Goal: Entertainment & Leisure: Consume media (video, audio)

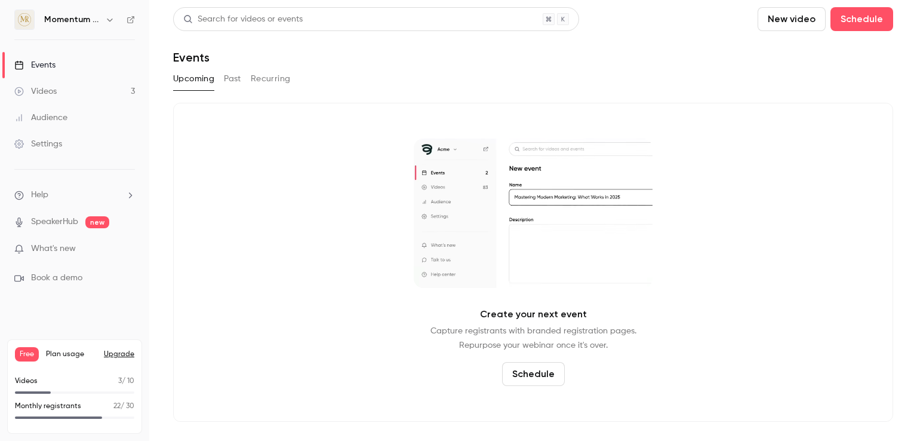
click at [62, 69] on link "Events" at bounding box center [74, 65] width 149 height 26
click at [232, 79] on button "Past" at bounding box center [232, 78] width 17 height 19
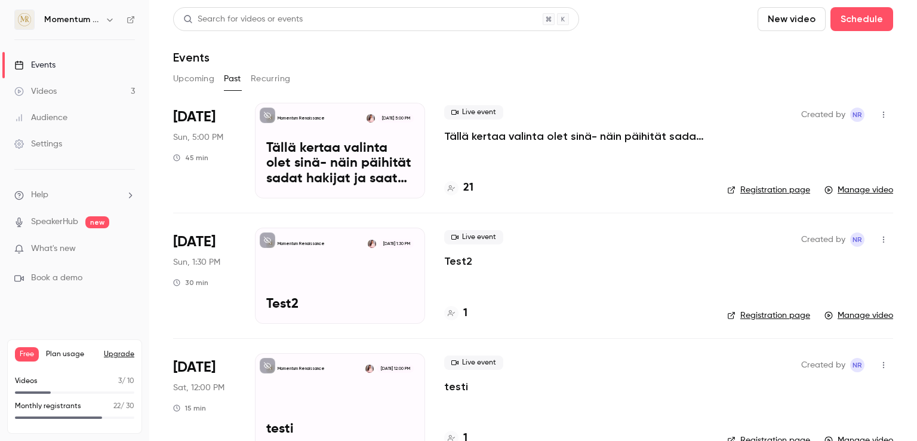
click at [349, 165] on p "Tällä kertaa valinta olet sinä- näin päihität sadat hakijat ja saat kutsun haas…" at bounding box center [339, 164] width 147 height 46
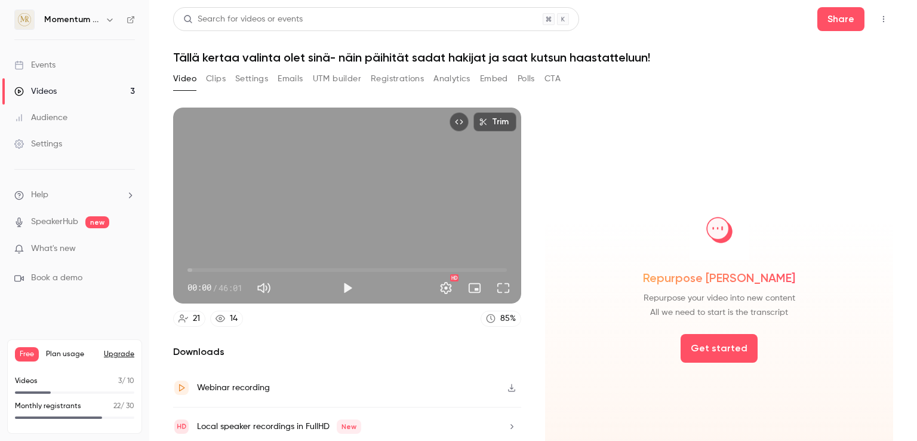
click at [457, 79] on button "Analytics" at bounding box center [451, 78] width 37 height 19
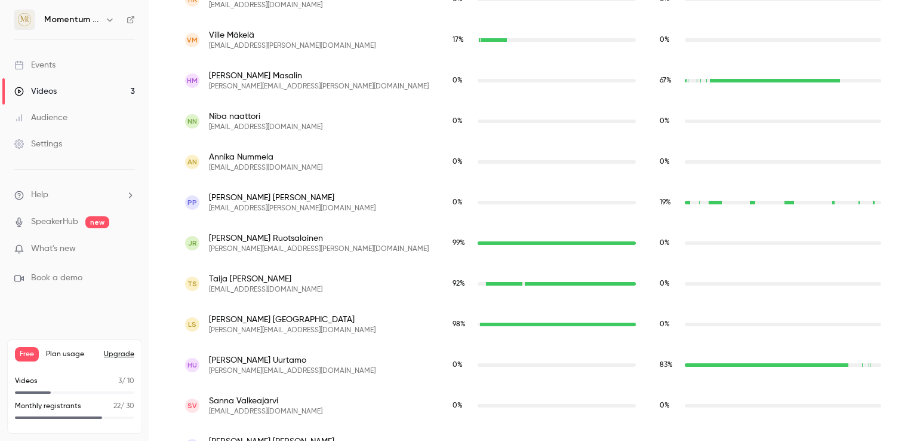
scroll to position [914, 0]
